Goal: Task Accomplishment & Management: Use online tool/utility

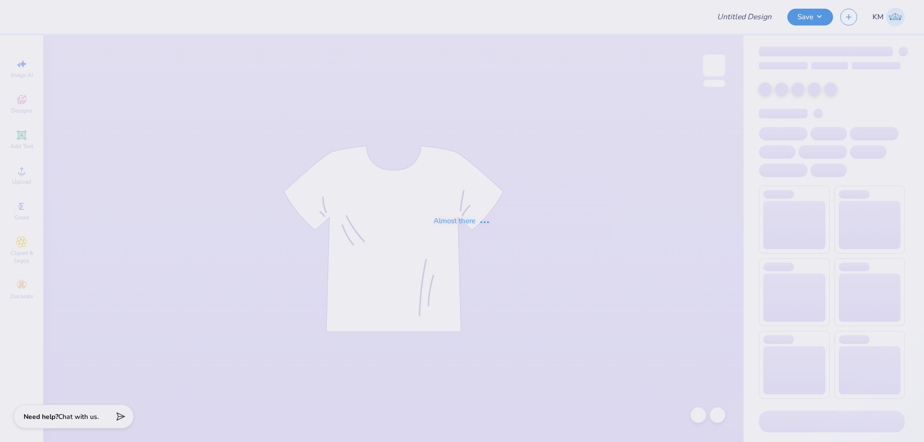
type input "Pi [PERSON_NAME] Shirts"
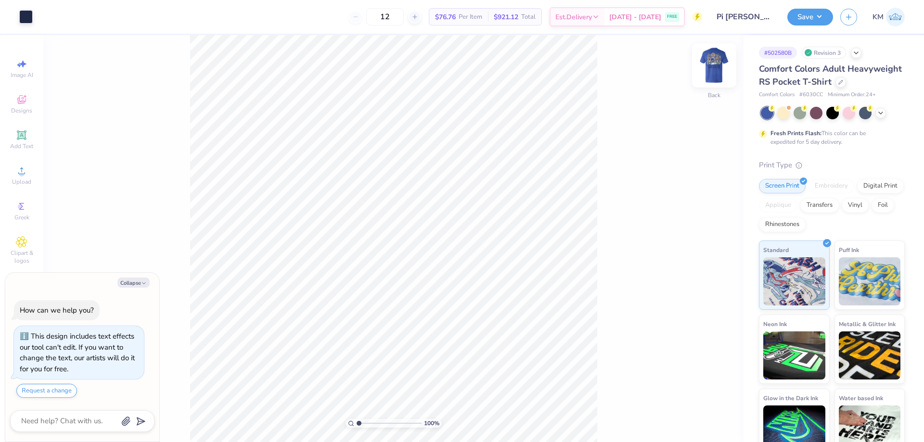
click at [719, 66] on img at bounding box center [714, 65] width 39 height 39
type textarea "x"
type input "2.01"
click at [365, 423] on input "range" at bounding box center [389, 423] width 65 height 9
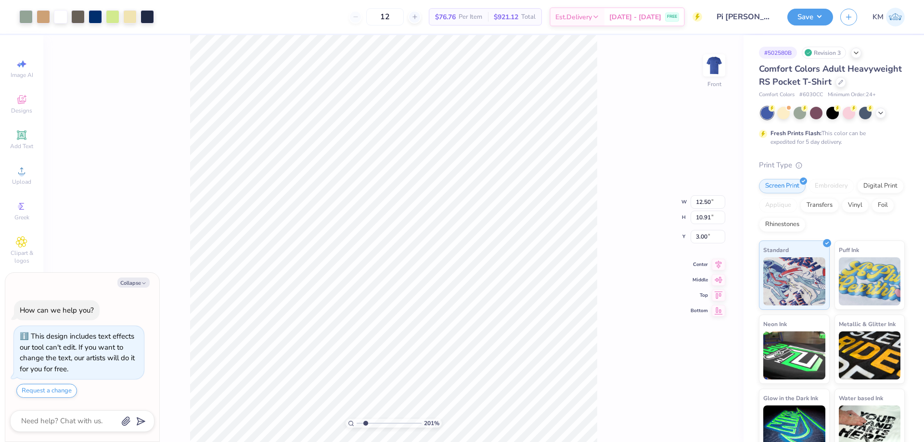
type textarea "x"
type input "10.40"
type input "1.53"
type input "13.93"
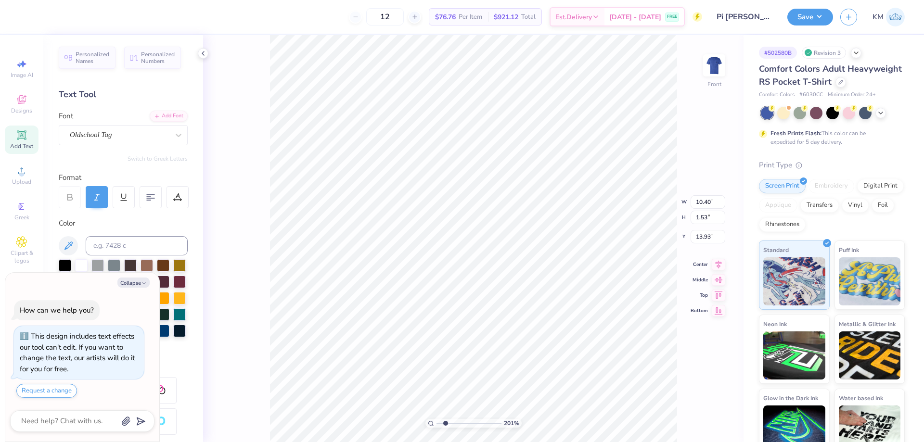
type textarea "x"
type input "9.97"
type input "0.85"
type input "15.73"
type textarea "x"
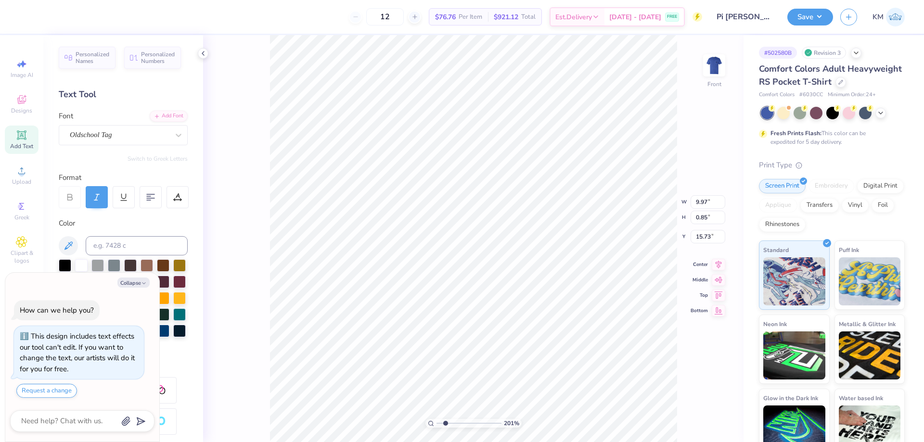
type input "12.50"
type input "10.91"
type input "3.00"
type textarea "x"
type input "10.40"
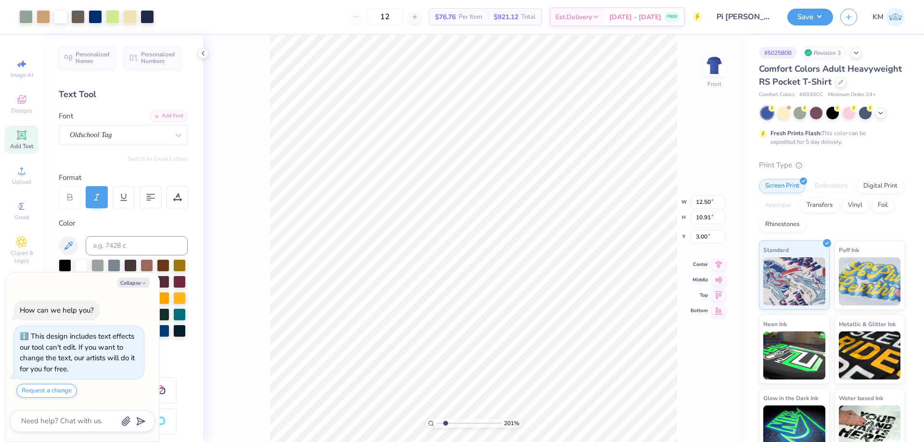
type input "1.53"
type input "13.93"
type textarea "x"
type input "12.50"
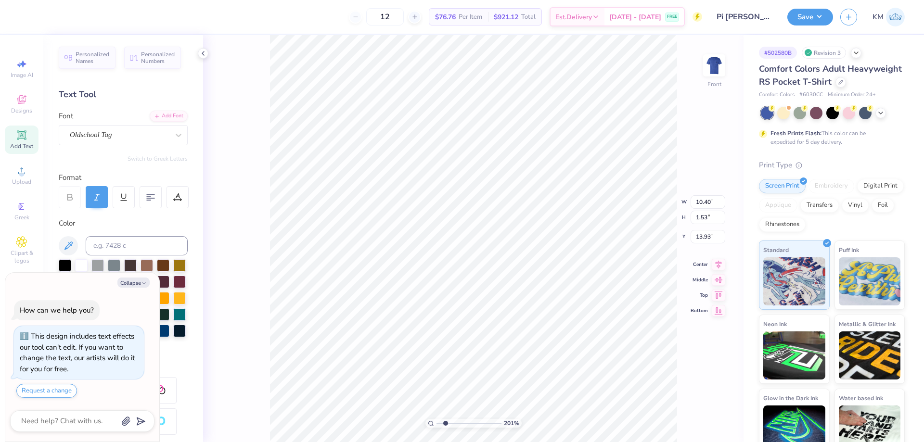
type input "10.91"
type input "3.00"
type textarea "x"
type input "10.40"
type input "1.53"
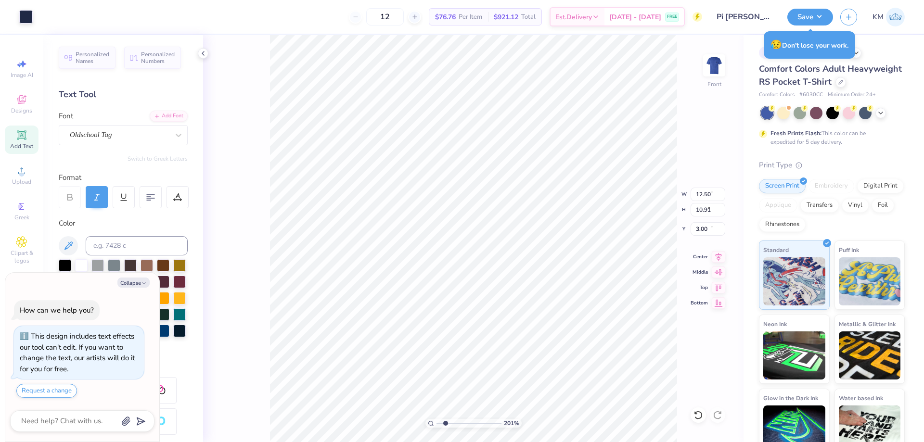
type input "13.93"
type textarea "x"
type input "12.50"
type input "10.91"
type input "3.00"
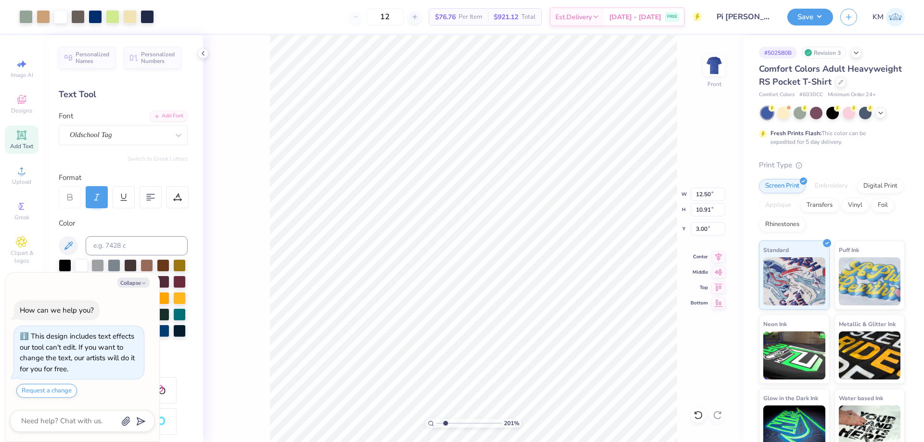
type textarea "x"
type input "10.40"
type input "1.53"
type input "13.93"
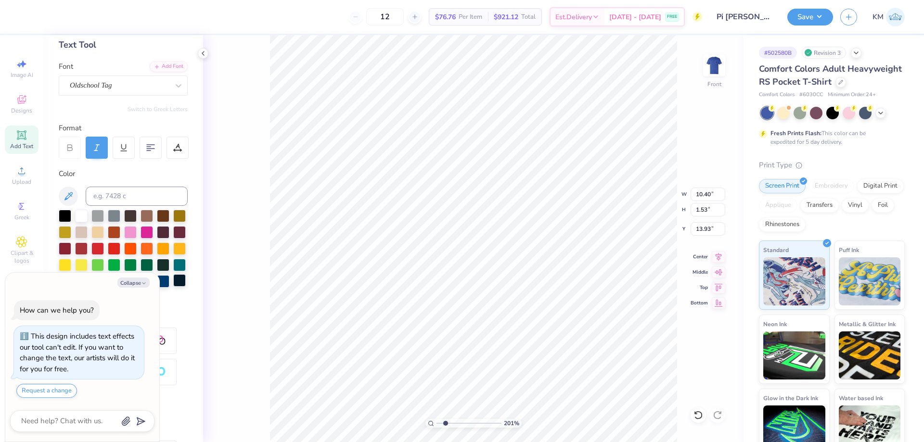
scroll to position [134, 0]
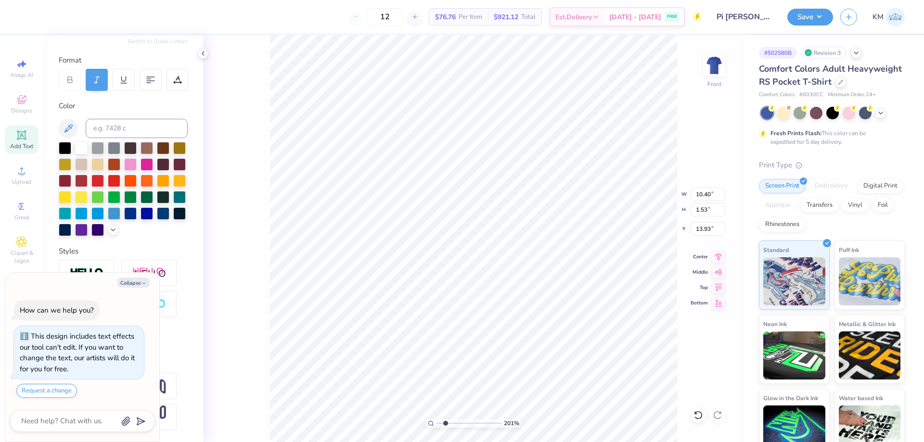
type textarea "x"
type input "12.50"
type input "10.91"
type input "3.00"
click at [143, 283] on polyline "button" at bounding box center [144, 283] width 3 height 1
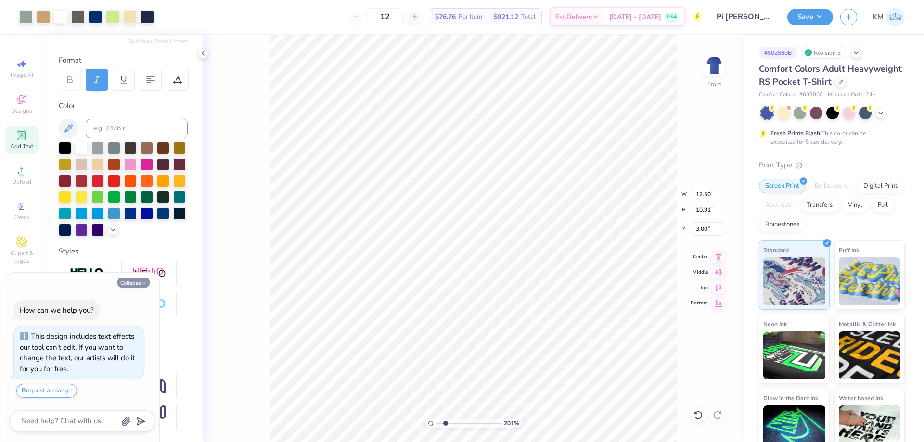
type textarea "x"
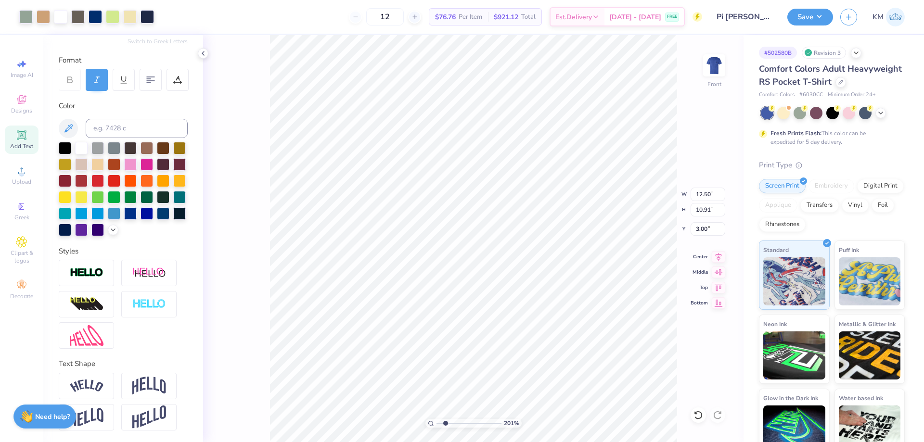
type input "10.40"
type input "1.53"
type input "13.93"
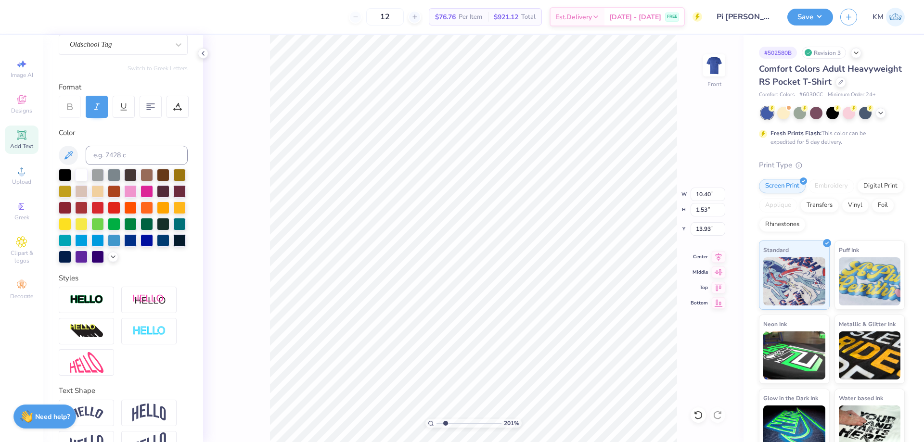
scroll to position [0, 0]
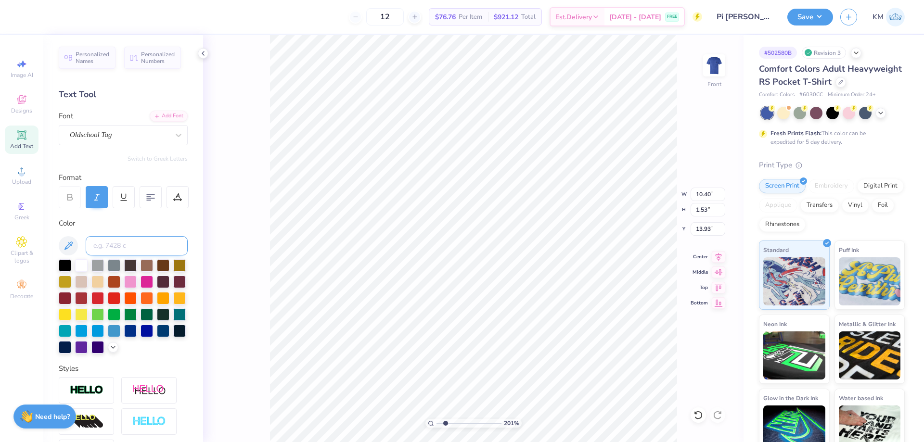
click at [110, 245] on input at bounding box center [137, 245] width 102 height 19
type input "294"
click at [109, 351] on icon at bounding box center [113, 347] width 8 height 8
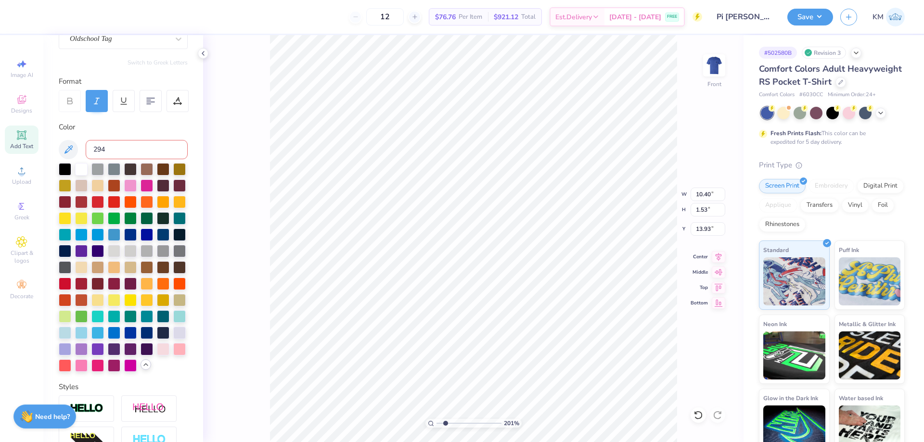
scroll to position [8, 1]
type input "9.97"
type input "0.85"
type input "15.73"
type input "10.40"
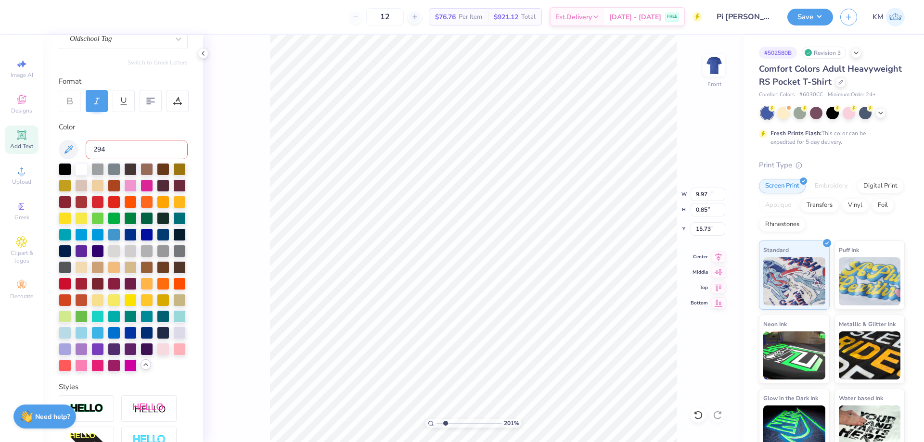
type input "1.53"
type input "13.93"
type input "1.33"
type input "1.56"
type input "8.35"
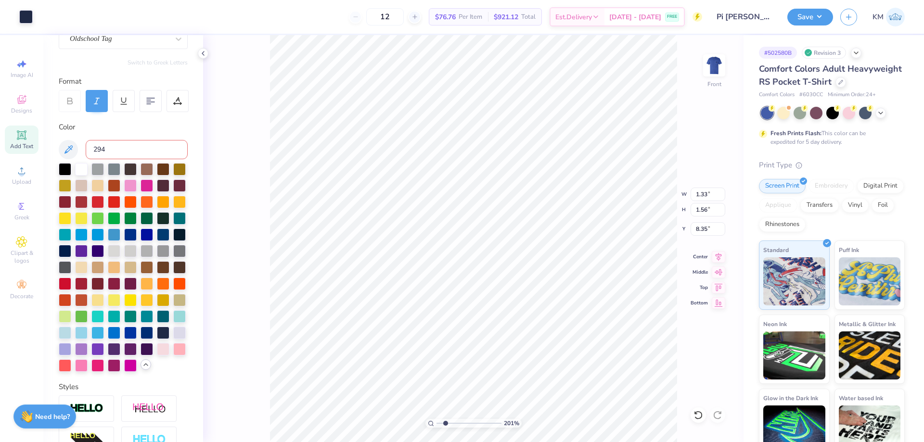
drag, startPoint x: 446, startPoint y: 424, endPoint x: 421, endPoint y: 422, distance: 24.6
type input "1"
click at [437, 422] on input "range" at bounding box center [469, 423] width 65 height 9
type input "12.50"
type input "13.58"
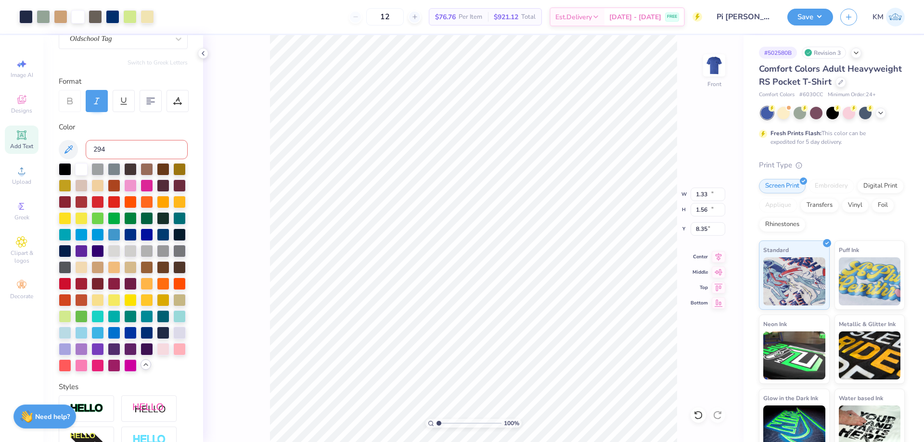
type input "3.00"
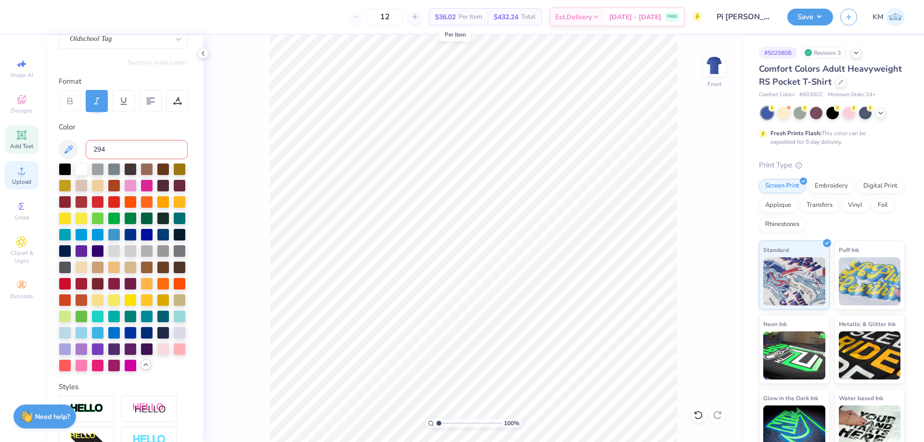
click at [24, 179] on span "Upload" at bounding box center [21, 182] width 19 height 8
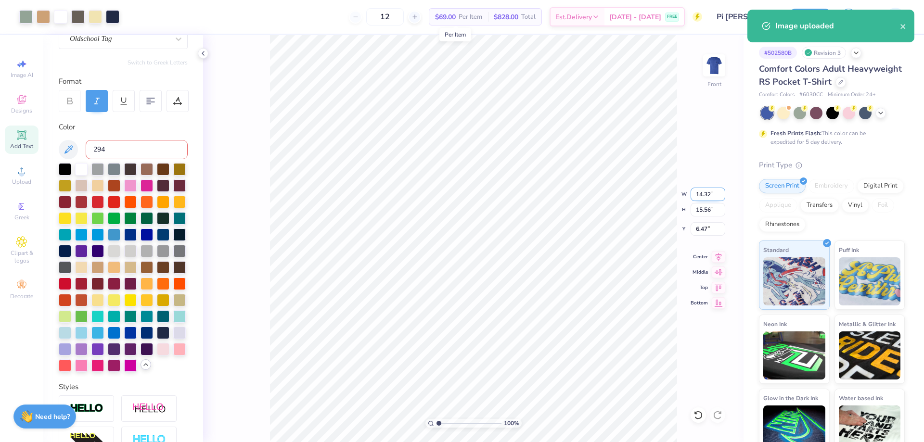
click at [697, 193] on input "14.32" at bounding box center [708, 194] width 35 height 13
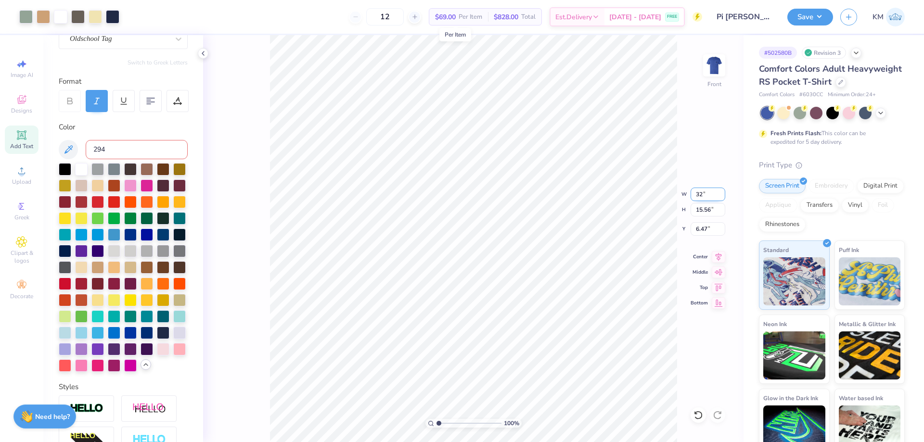
type input "2"
type input "12.50"
type input "13.58"
click at [695, 224] on input "7.46" at bounding box center [708, 228] width 35 height 13
type input "6"
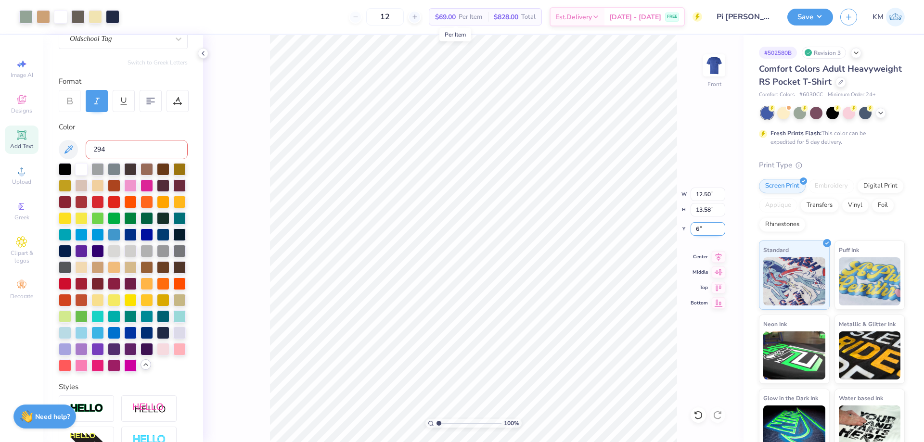
type input "6"
click at [699, 227] on input "6" at bounding box center [708, 228] width 35 height 13
type input "3.00"
click at [714, 255] on icon at bounding box center [718, 256] width 13 height 12
click at [716, 64] on img at bounding box center [714, 65] width 39 height 39
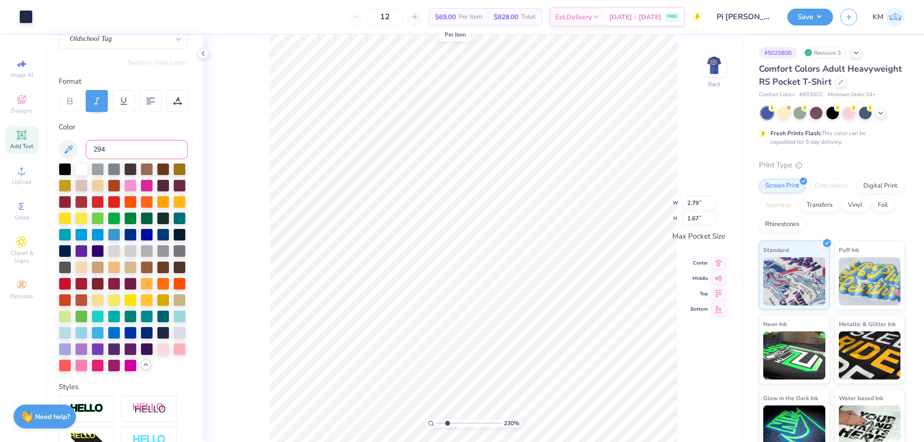
drag, startPoint x: 439, startPoint y: 423, endPoint x: 447, endPoint y: 422, distance: 8.2
click at [447, 422] on input "range" at bounding box center [469, 423] width 65 height 9
drag, startPoint x: 447, startPoint y: 424, endPoint x: 443, endPoint y: 414, distance: 11.0
type input "1.63"
click at [443, 419] on input "range" at bounding box center [469, 423] width 65 height 9
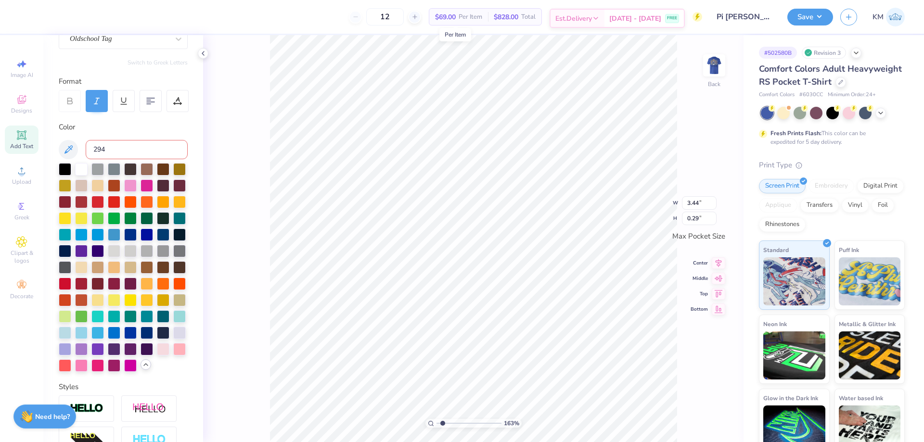
type input "2.79"
type input "1.67"
type input "3.44"
type input "0.29"
drag, startPoint x: 127, startPoint y: 154, endPoint x: 90, endPoint y: 154, distance: 37.6
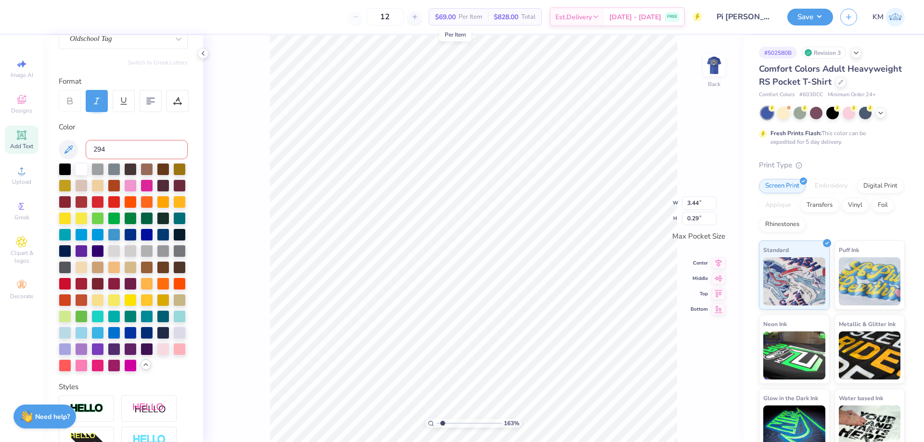
click at [90, 154] on input "294" at bounding box center [137, 149] width 102 height 19
click at [70, 146] on icon at bounding box center [69, 150] width 12 height 12
click at [448, 421] on input "range" at bounding box center [469, 423] width 65 height 9
drag, startPoint x: 447, startPoint y: 421, endPoint x: 454, endPoint y: 421, distance: 6.7
type input "3.35"
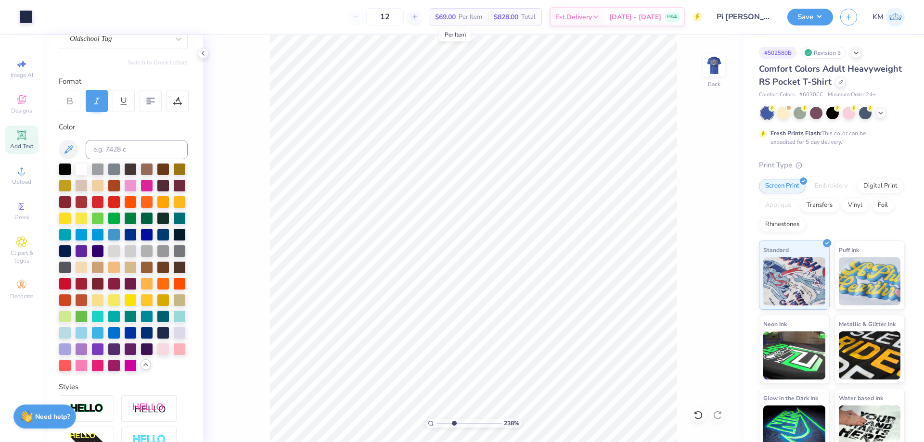
click at [454, 421] on input "range" at bounding box center [469, 423] width 65 height 9
type input "2.79"
type input "1.67"
type input "3.48"
type input "0.35"
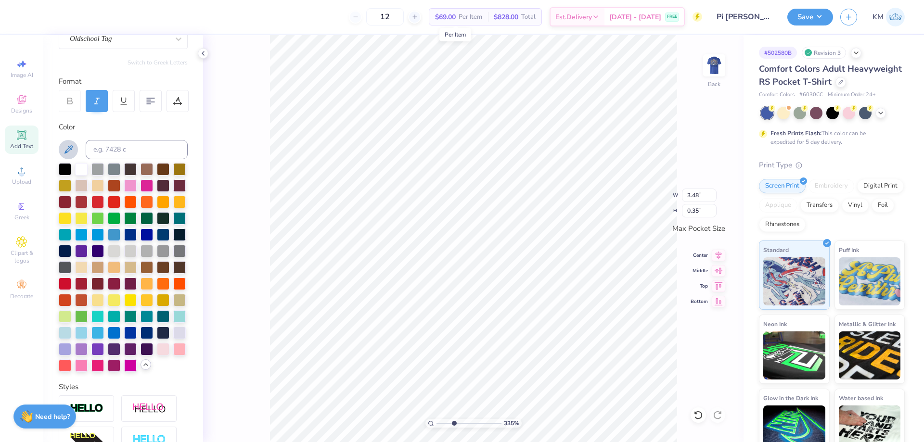
click at [63, 152] on icon at bounding box center [69, 150] width 12 height 12
type input "3.43"
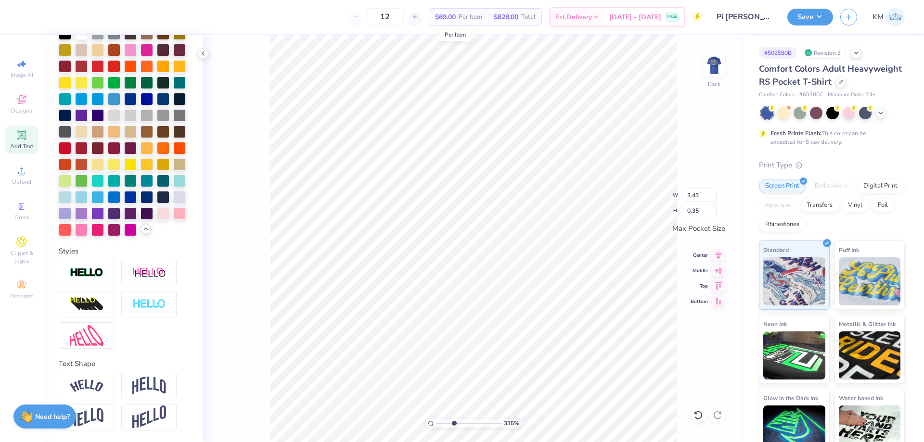
scroll to position [8, 3]
type input "3.43"
type input "2.11"
click at [652, 329] on li "Group" at bounding box center [661, 329] width 76 height 19
drag, startPoint x: 455, startPoint y: 423, endPoint x: 448, endPoint y: 414, distance: 11.6
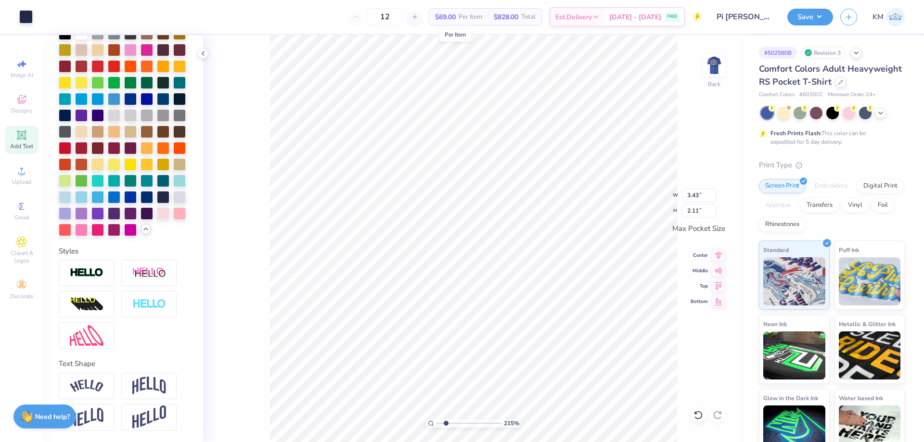
type input "2.38"
click at [448, 419] on input "range" at bounding box center [469, 423] width 65 height 9
click at [717, 256] on icon at bounding box center [718, 254] width 13 height 12
click at [715, 57] on img at bounding box center [714, 65] width 39 height 39
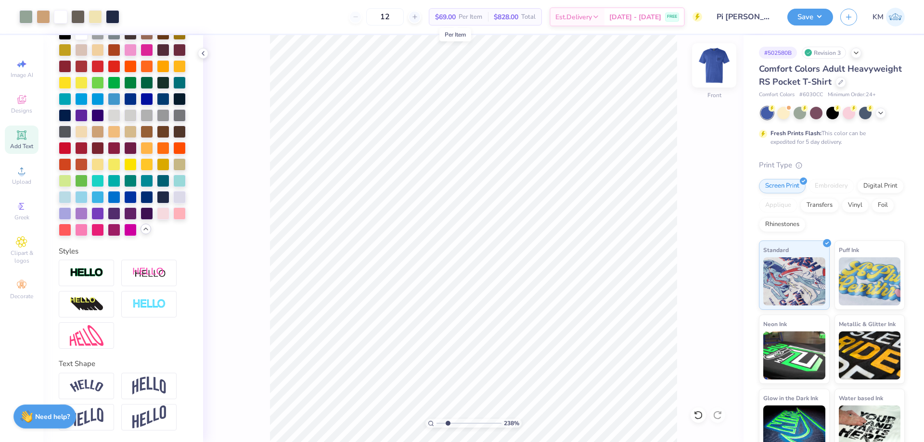
click at [710, 60] on img at bounding box center [714, 65] width 39 height 39
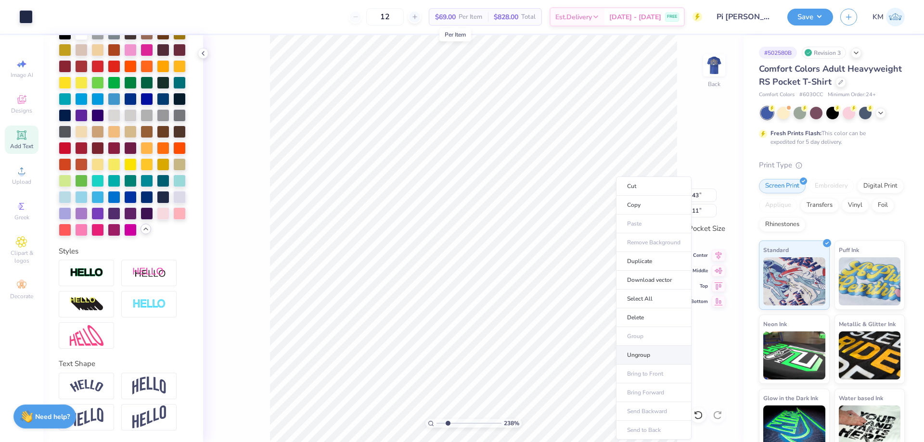
click at [645, 352] on li "Ungroup" at bounding box center [654, 355] width 76 height 19
type input "3.43"
type input "0.35"
drag, startPoint x: 448, startPoint y: 423, endPoint x: 427, endPoint y: 423, distance: 20.7
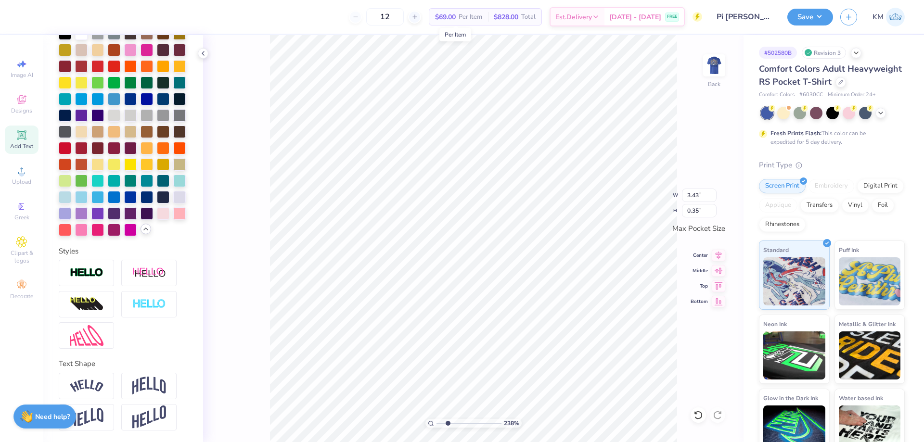
type input "1"
click at [437, 423] on input "range" at bounding box center [469, 423] width 65 height 9
click at [713, 57] on img at bounding box center [714, 65] width 39 height 39
type input "10.22"
type input "1.26"
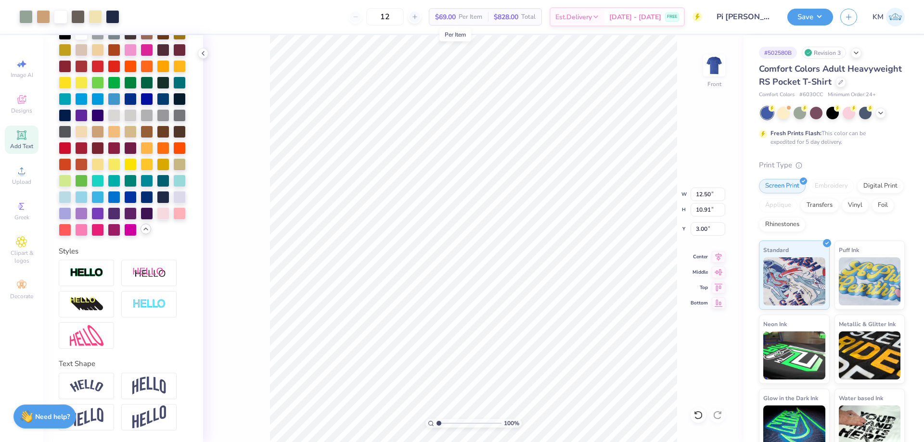
type input "14.11"
type input "12.50"
type input "13.58"
type input "3.00"
click at [538, 323] on li "Group" at bounding box center [553, 323] width 76 height 19
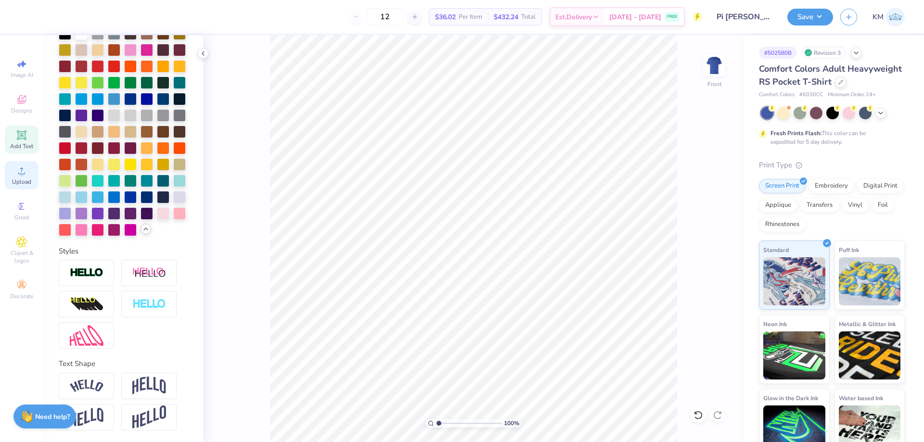
click at [24, 171] on icon at bounding box center [22, 171] width 12 height 12
click at [22, 185] on span "Upload" at bounding box center [21, 182] width 19 height 8
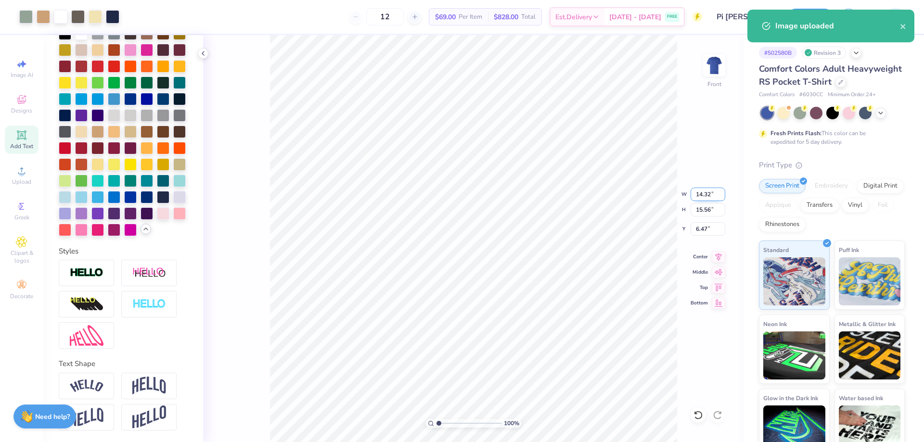
click at [693, 190] on input "14.32" at bounding box center [708, 194] width 35 height 13
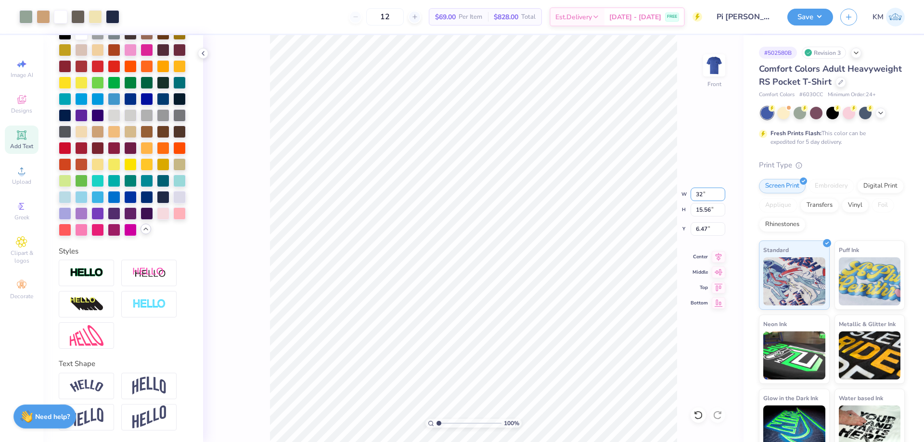
type input "2"
type input "12.50"
type input "13.58"
click at [701, 229] on input "7.46" at bounding box center [708, 228] width 35 height 13
type input "7"
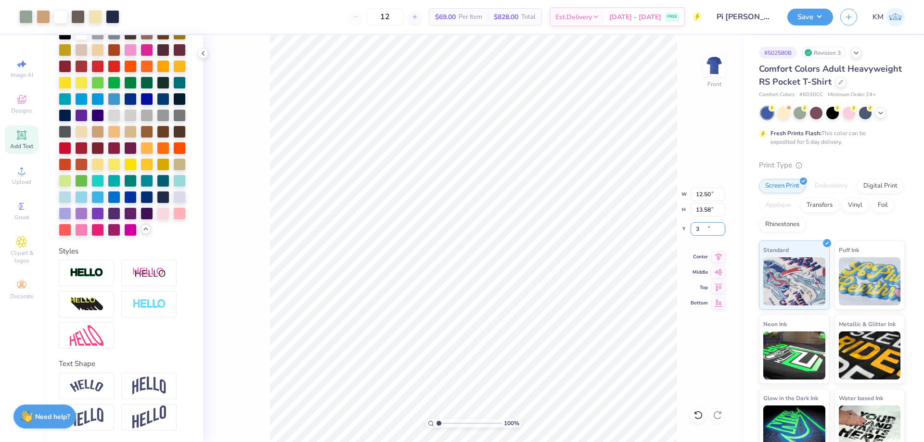
type input "3.00"
click at [819, 15] on button "Save" at bounding box center [811, 15] width 46 height 17
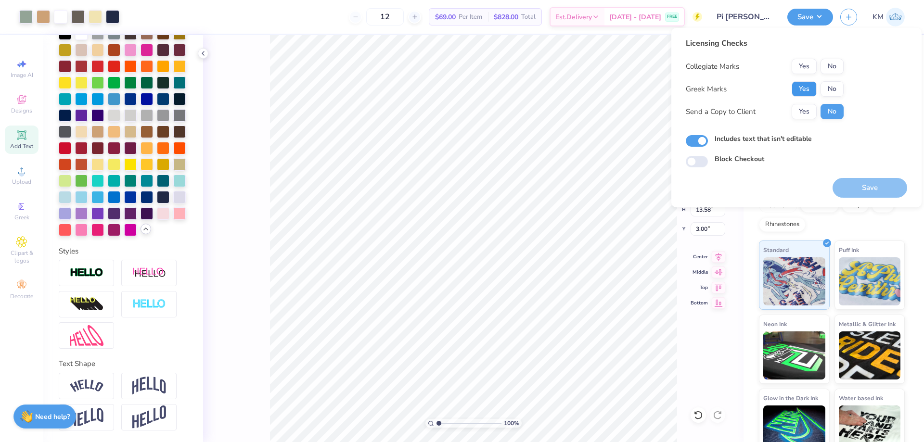
click at [811, 90] on button "Yes" at bounding box center [804, 88] width 25 height 15
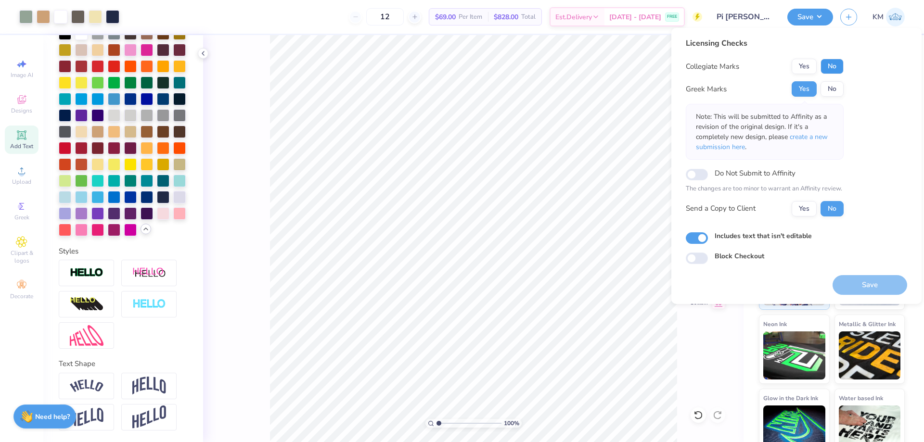
click at [828, 70] on button "No" at bounding box center [832, 66] width 23 height 15
click at [700, 174] on input "Do Not Submit to Affinity" at bounding box center [697, 175] width 22 height 12
checkbox input "true"
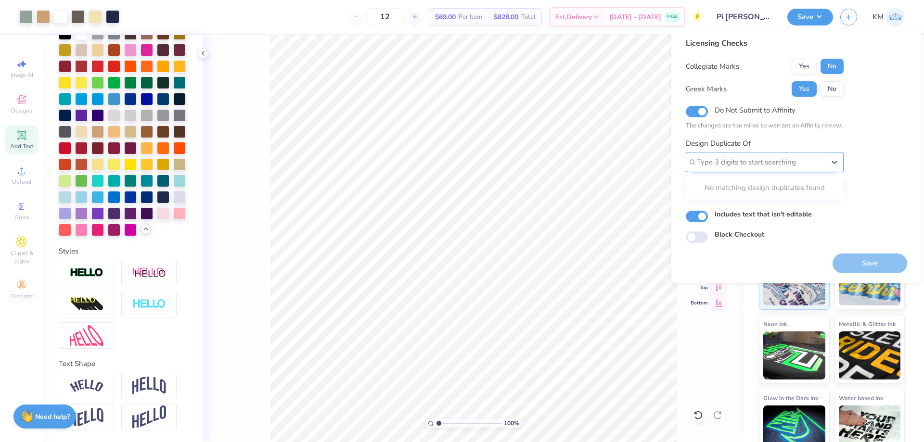
click at [742, 167] on div at bounding box center [761, 162] width 128 height 13
click at [871, 167] on div "Licensing Checks Collegiate Marks Yes No Greek Marks Yes No Do Not Submit to Af…" at bounding box center [796, 141] width 221 height 206
click at [811, 185] on button "Yes" at bounding box center [804, 187] width 25 height 15
click at [833, 89] on button "No" at bounding box center [832, 88] width 23 height 15
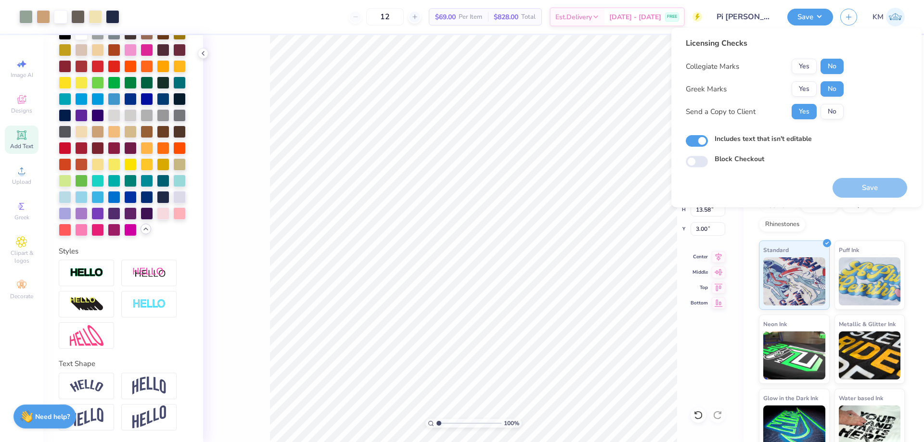
click at [710, 140] on div "Includes text that isn't editable" at bounding box center [796, 139] width 221 height 11
click at [703, 140] on input "Includes text that isn't editable" at bounding box center [697, 141] width 22 height 12
checkbox input "false"
click at [833, 110] on button "No" at bounding box center [832, 111] width 23 height 15
click at [810, 112] on button "Yes" at bounding box center [804, 111] width 25 height 15
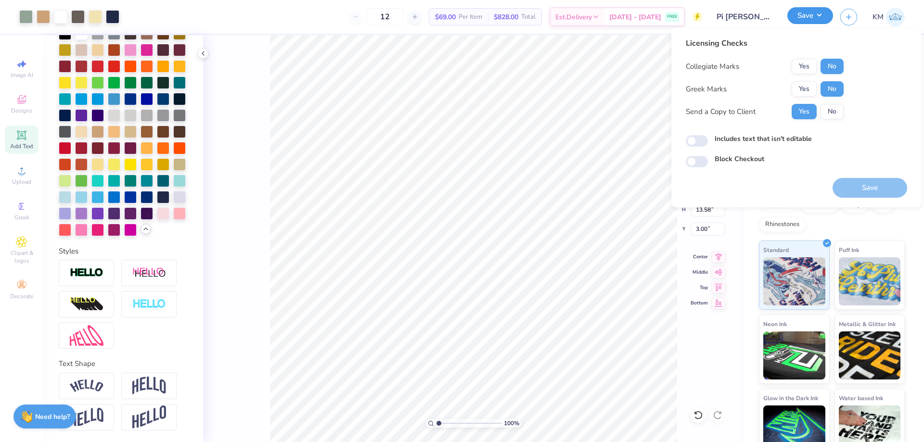
click at [818, 13] on button "Save" at bounding box center [811, 15] width 46 height 17
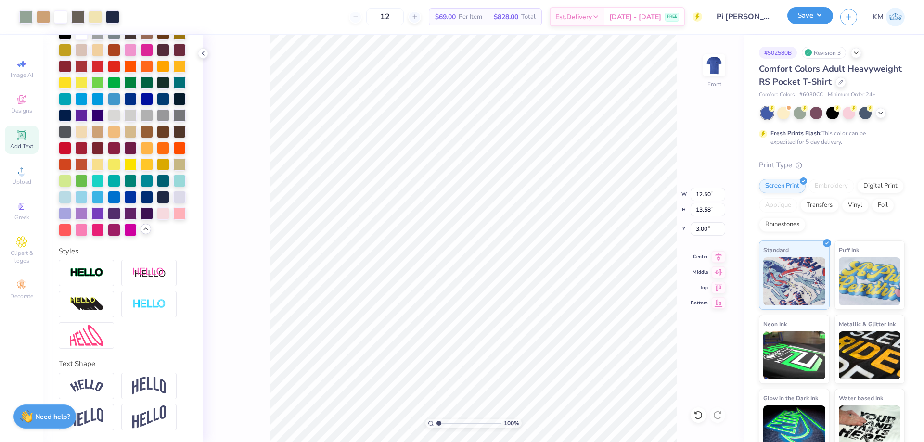
click at [818, 13] on button "Save" at bounding box center [811, 15] width 46 height 17
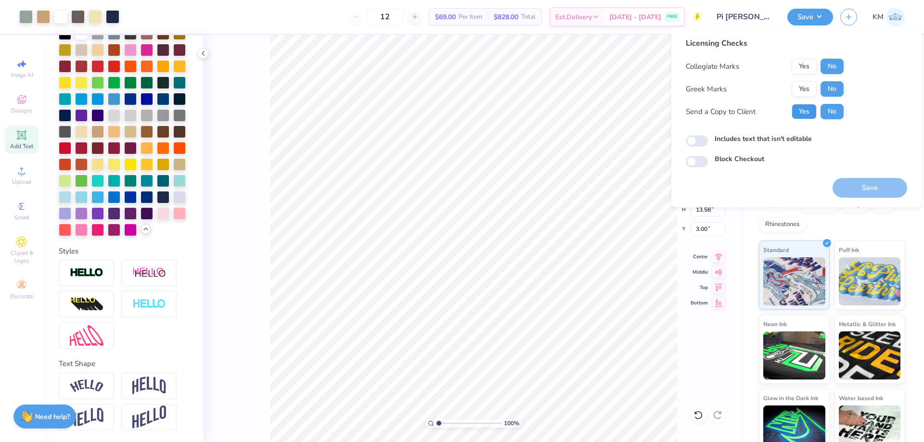
click at [810, 112] on button "Yes" at bounding box center [804, 111] width 25 height 15
click at [704, 164] on input "Block Checkout" at bounding box center [697, 162] width 22 height 12
checkbox input "false"
click at [804, 84] on button "Yes" at bounding box center [804, 88] width 25 height 15
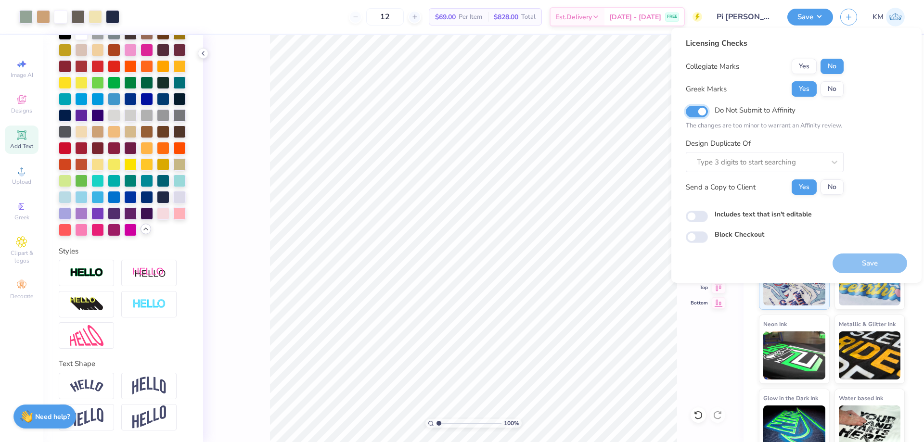
click at [698, 116] on input "Do Not Submit to Affinity" at bounding box center [697, 112] width 22 height 12
checkbox input "false"
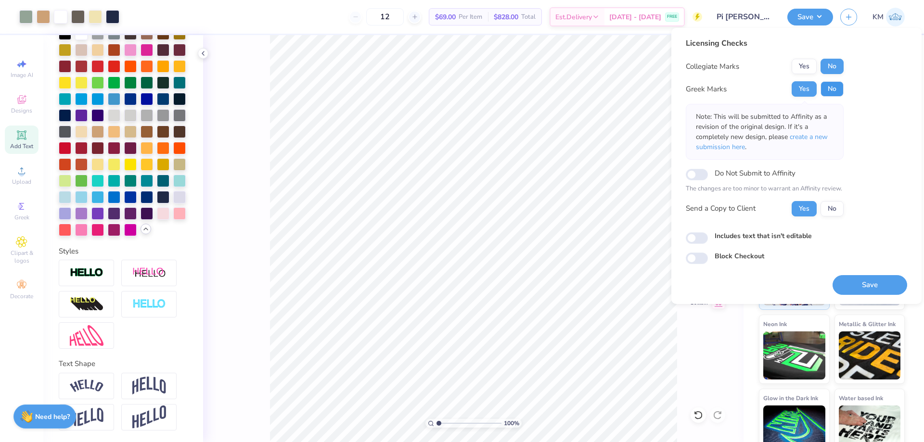
click at [828, 86] on button "No" at bounding box center [832, 88] width 23 height 15
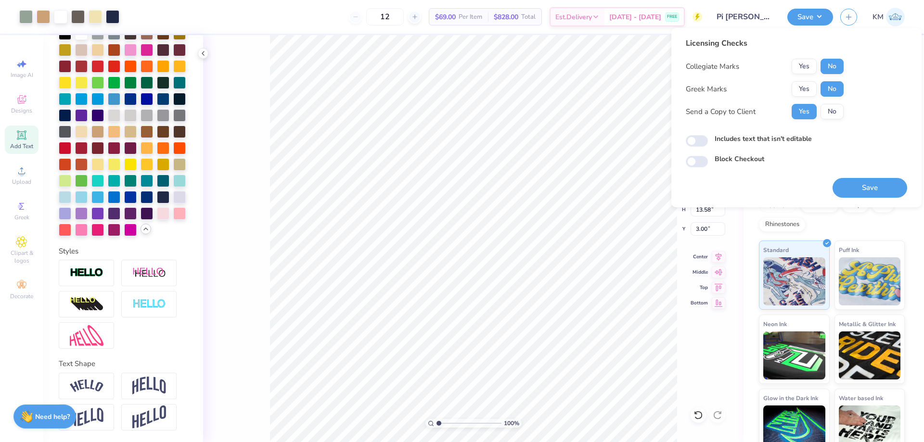
click at [707, 157] on div "Block Checkout" at bounding box center [796, 159] width 221 height 11
click at [884, 188] on button "Save" at bounding box center [870, 188] width 75 height 20
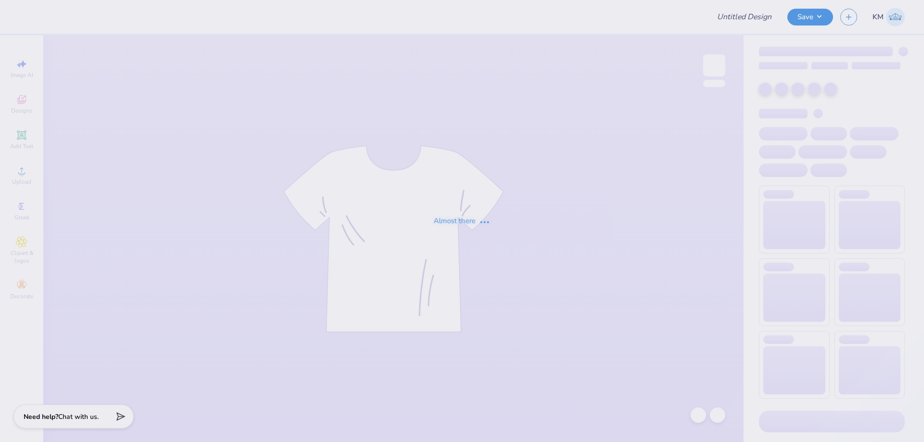
type input "Pi [PERSON_NAME] Shirts"
type input "12"
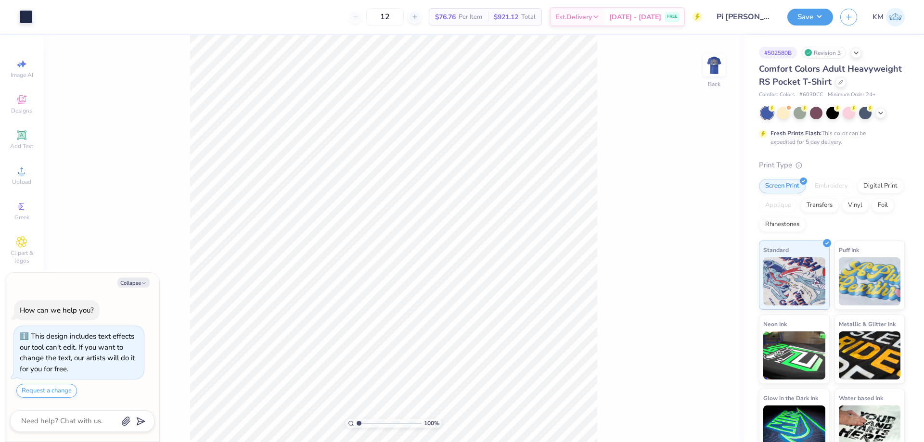
click at [700, 66] on div "100 % Back" at bounding box center [393, 238] width 701 height 407
click at [709, 68] on img at bounding box center [714, 65] width 39 height 39
type textarea "x"
type input "13.58"
click at [23, 175] on circle at bounding box center [21, 173] width 5 height 5
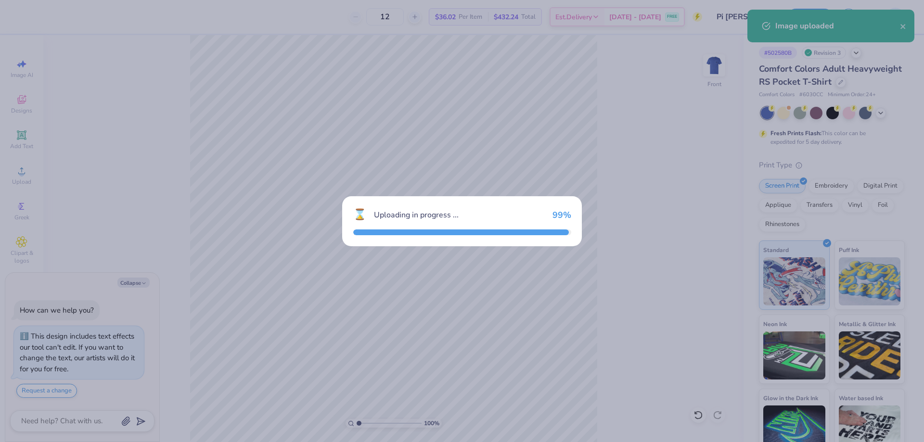
type textarea "x"
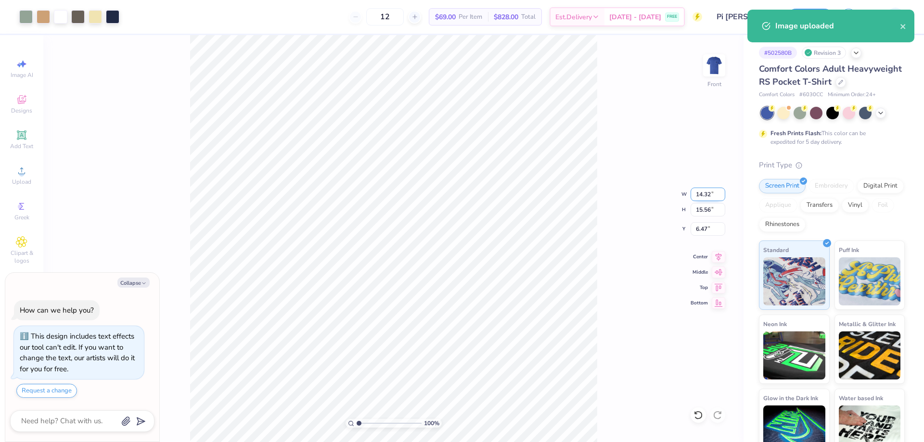
click at [701, 196] on input "14.32" at bounding box center [708, 194] width 35 height 13
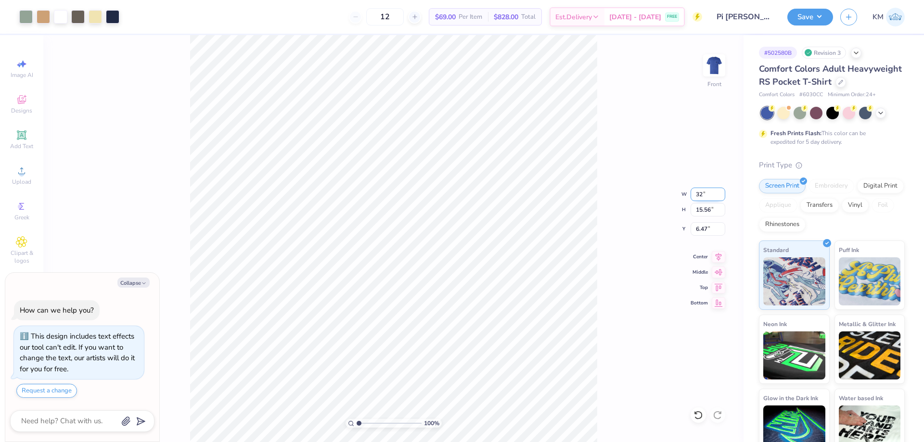
type input "2"
type input "12.5"
type textarea "x"
type input "12.50"
type input "13.58"
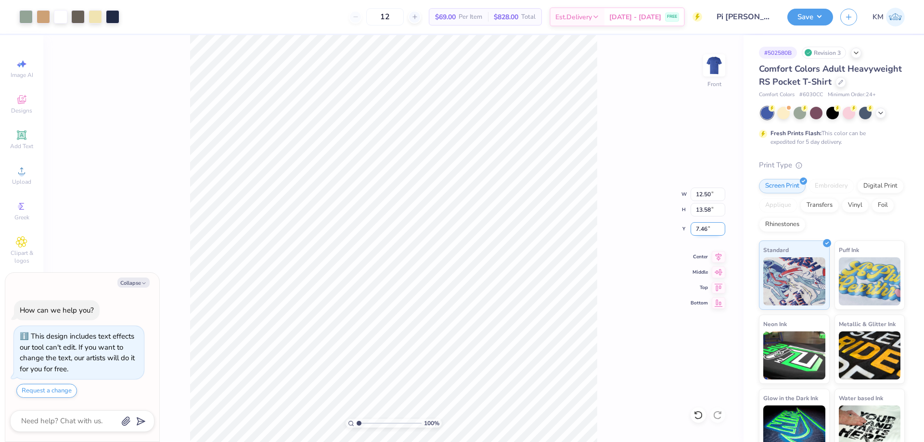
click at [702, 224] on input "7.46" at bounding box center [708, 228] width 35 height 13
type input "7"
type input "3"
type textarea "x"
type input "3.00"
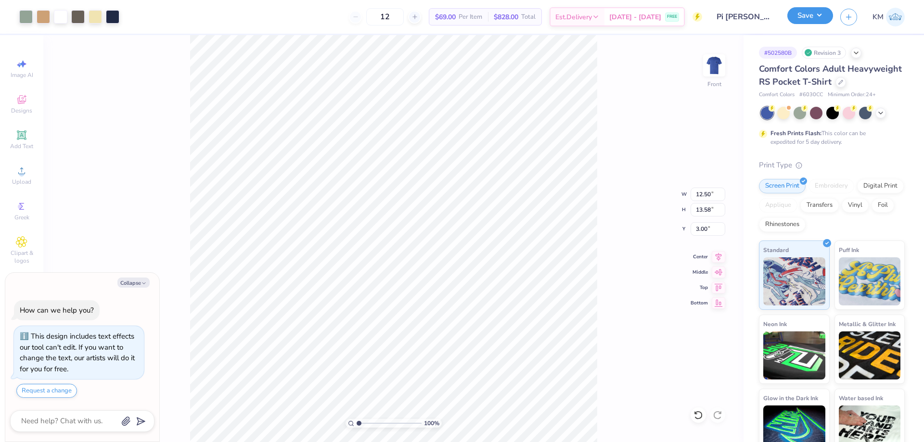
click at [812, 20] on button "Save" at bounding box center [811, 15] width 46 height 17
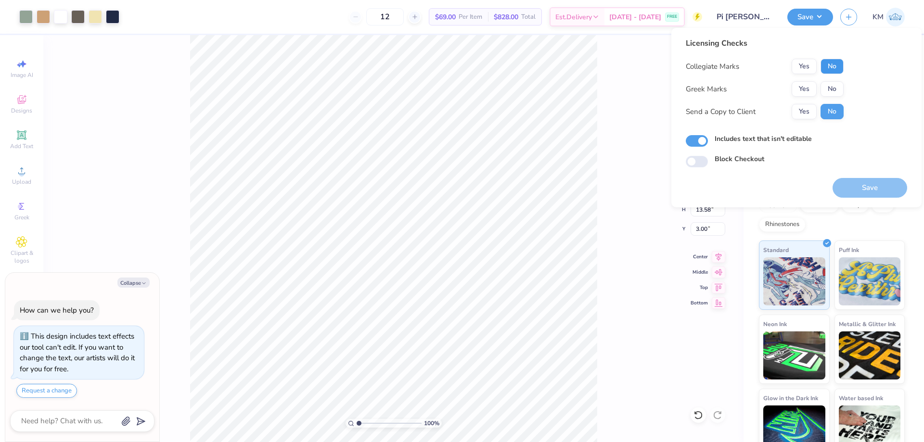
click at [838, 68] on button "No" at bounding box center [832, 66] width 23 height 15
click at [835, 90] on button "No" at bounding box center [832, 88] width 23 height 15
click at [863, 190] on button "Save" at bounding box center [870, 188] width 75 height 20
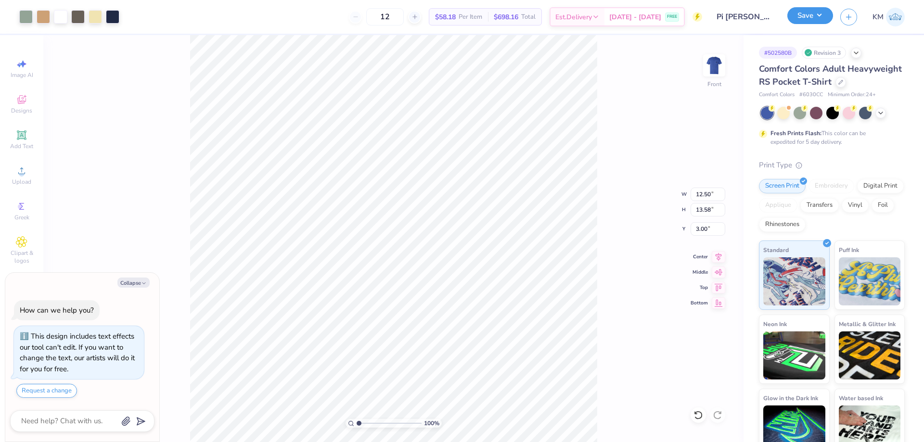
click at [828, 16] on button "Save" at bounding box center [811, 15] width 46 height 17
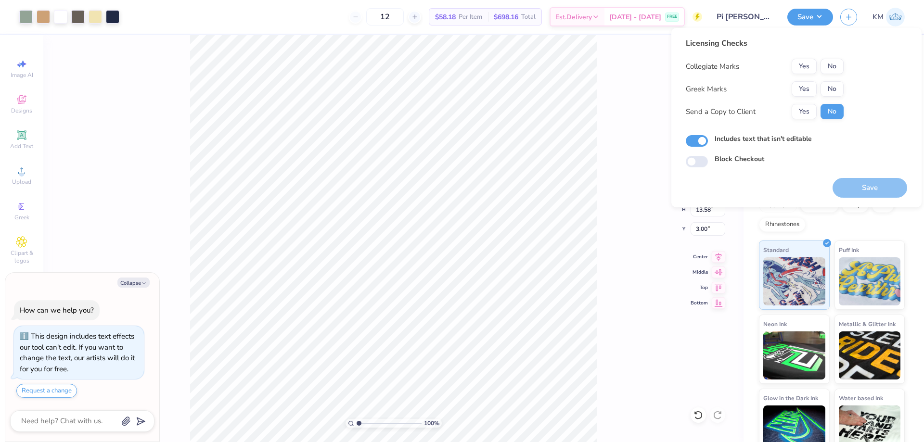
click at [622, 68] on div "100 % Front W 12.50 12.50 " H 13.58 13.58 " Y 3.00 3.00 " Center Middle Top Bot…" at bounding box center [393, 238] width 701 height 407
type textarea "x"
